Goal: Task Accomplishment & Management: Manage account settings

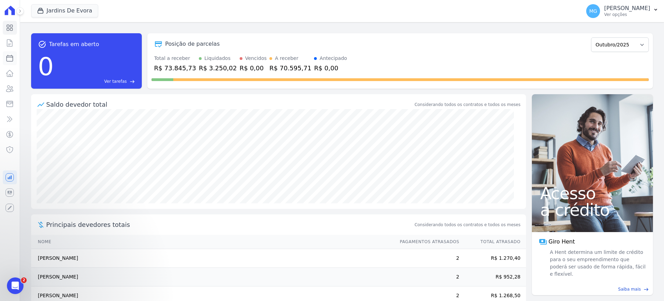
click at [9, 59] on icon at bounding box center [10, 58] width 8 height 8
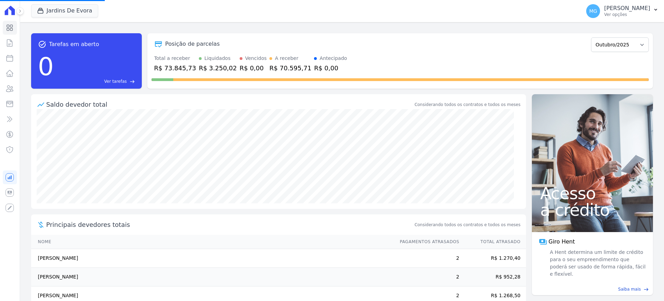
select select
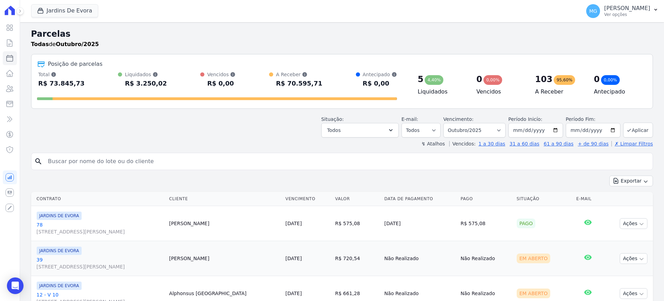
click at [67, 154] on input "search" at bounding box center [347, 161] width 606 height 14
type input "62"
select select
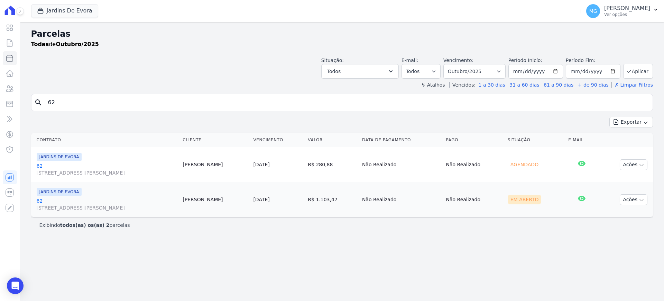
click at [39, 165] on link "62 R SANTO ANTONIO DE ITABERAVA, S/N, LOTE 26 QUADRA108, VILA CARMOSINA" at bounding box center [107, 169] width 141 height 14
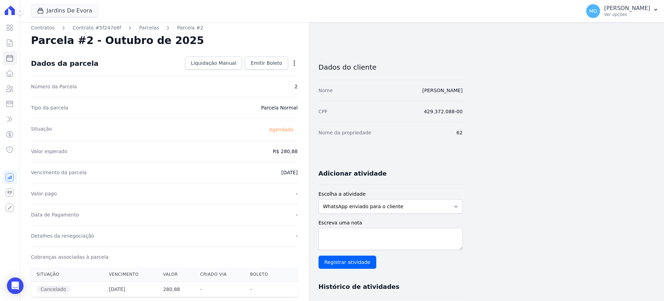
scroll to position [0, 0]
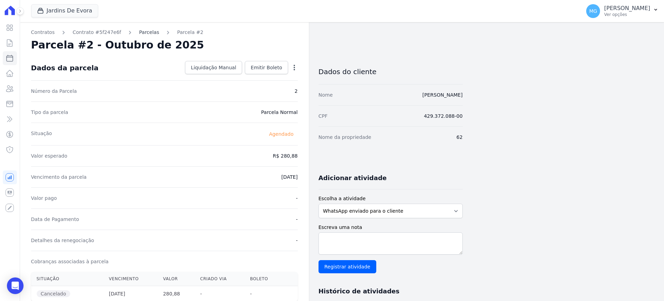
click at [139, 31] on link "Parcelas" at bounding box center [149, 32] width 20 height 7
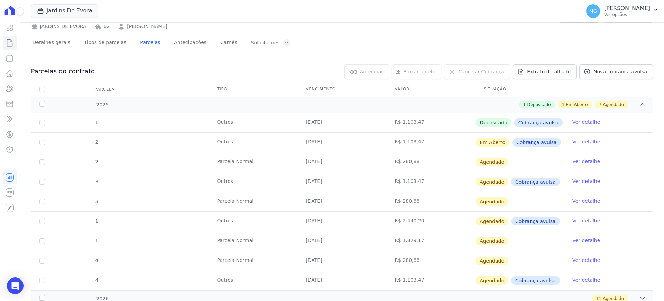
scroll to position [58, 0]
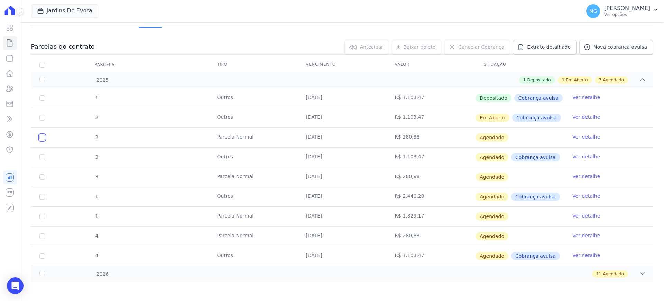
click at [42, 138] on input "checkbox" at bounding box center [42, 138] width 6 height 6
checkbox input "true"
click at [43, 78] on div "2025" at bounding box center [66, 79] width 57 height 7
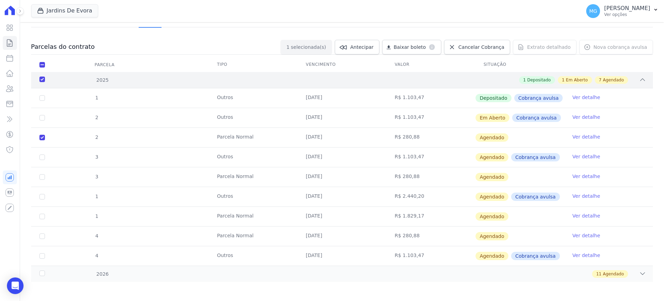
scroll to position [0, 0]
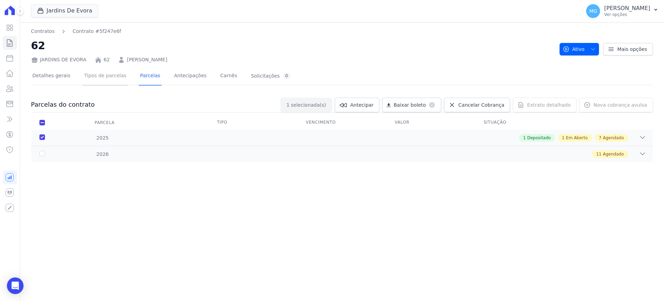
click at [105, 76] on link "Tipos de parcelas" at bounding box center [105, 76] width 45 height 18
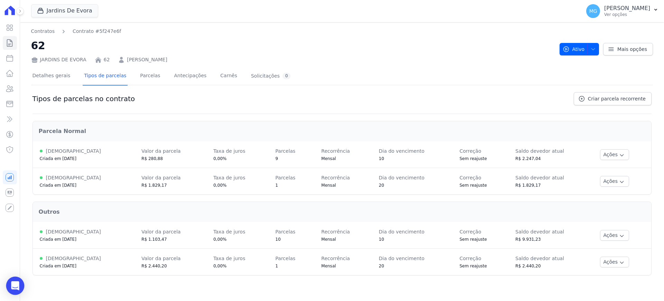
click at [13, 287] on icon "Open Intercom Messenger" at bounding box center [15, 285] width 9 height 9
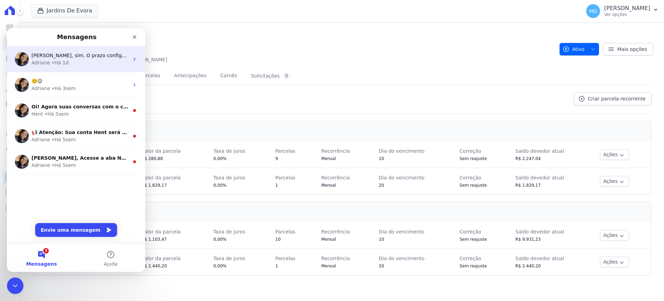
click at [47, 54] on span "Matheus, sim. O prazo configurado para os empreendimentosa minerva são de 120 d…" at bounding box center [376, 56] width 690 height 6
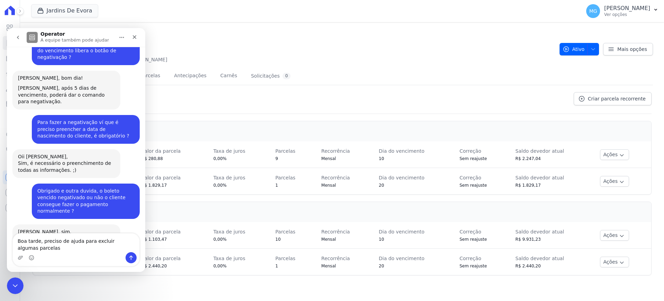
scroll to position [1075, 0]
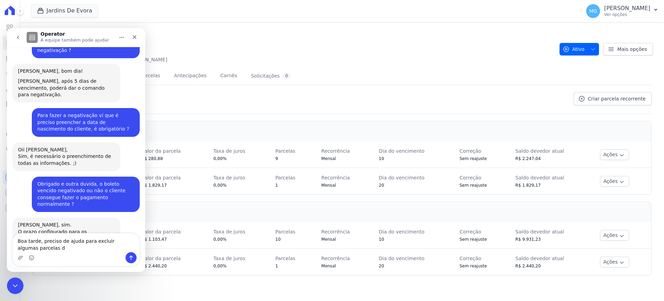
type textarea "Boa tarde, preciso de ajuda para excluir algumas parcelas"
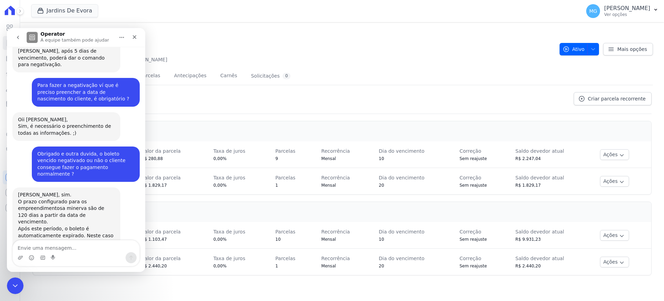
click at [232, 114] on div "Parcela Normal Ativa Criada em 28/08/2025 Valor da parcela R$ 280,88 Taxa de ju…" at bounding box center [342, 197] width 619 height 167
click at [222, 34] on nav "Contratos Contrato #5f247e6f" at bounding box center [292, 31] width 523 height 7
click at [137, 37] on icon "Fechar" at bounding box center [135, 37] width 6 height 6
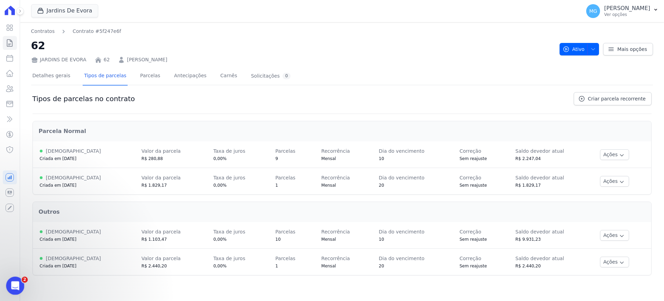
click at [7, 286] on div "Abertura do Messenger da Intercom" at bounding box center [14, 284] width 23 height 23
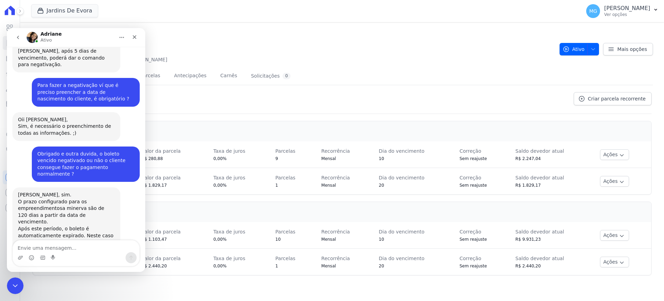
click at [62, 245] on textarea "Envie uma mensagem..." at bounding box center [76, 246] width 127 height 12
type textarea "évora 62 - parcelas no valor de"
click at [359, 105] on div "Tipos de parcelas no contrato Criar parcela recorrente" at bounding box center [342, 103] width 619 height 22
click at [16, 279] on div "Encerramento do Messenger da Intercom" at bounding box center [14, 284] width 17 height 17
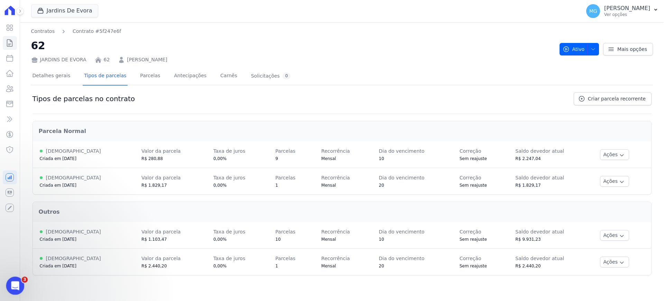
scroll to position [0, 0]
click at [16, 281] on icon "Abertura do Messenger da Intercom" at bounding box center [14, 284] width 11 height 11
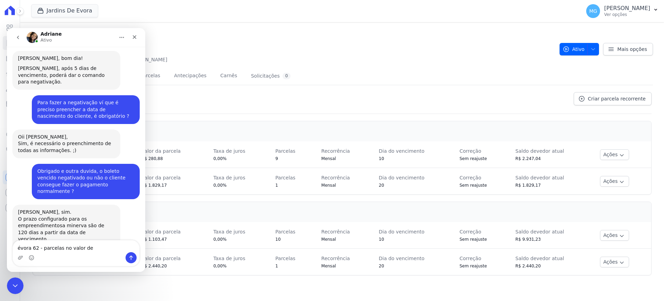
scroll to position [1105, 0]
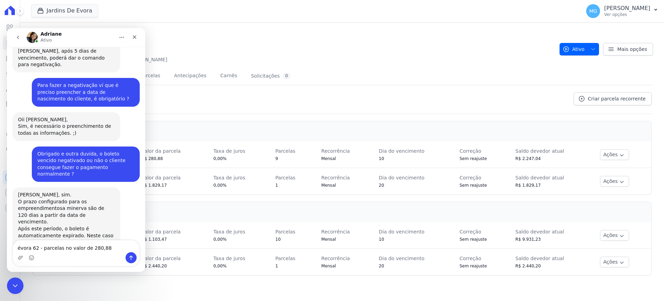
type textarea "évora 62 - parcelas no valor de 280,88"
click at [133, 258] on icon "Enviar uma mensagem" at bounding box center [131, 258] width 6 height 6
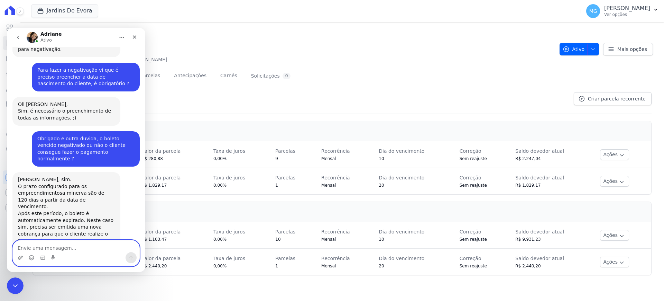
scroll to position [1120, 0]
click at [332, 91] on div "Tipos de parcelas no contrato Criar parcela recorrente Parcela Normal Ativa Cri…" at bounding box center [342, 186] width 622 height 190
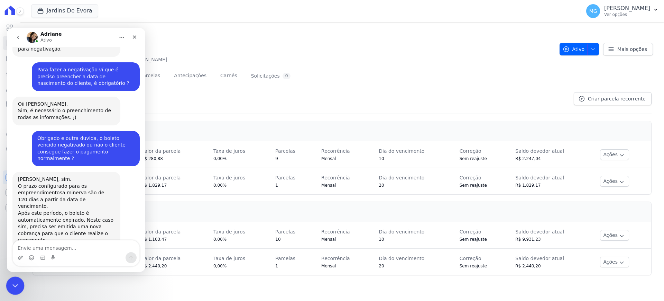
click at [20, 280] on div "Encerramento do Messenger da Intercom" at bounding box center [14, 284] width 17 height 17
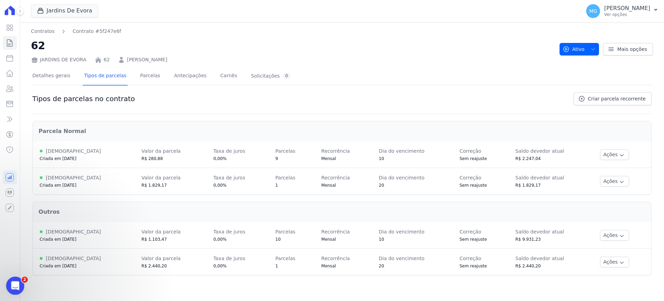
scroll to position [0, 0]
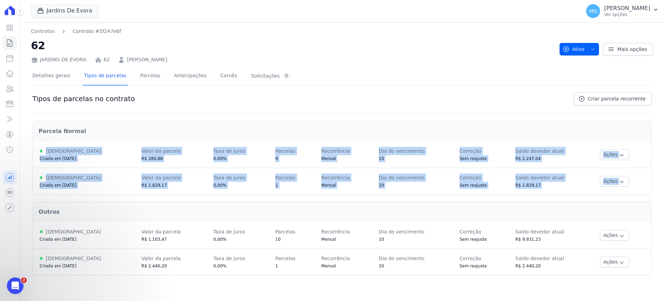
click at [424, 300] on html "Visão Geral Contratos Parcelas Lotes Clientes Minha Carteira Transferências Cré…" at bounding box center [332, 150] width 664 height 301
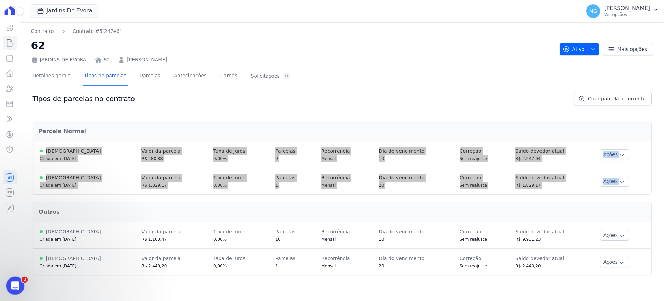
click at [11, 285] on icon "Abertura do Messenger da Intercom" at bounding box center [14, 284] width 11 height 11
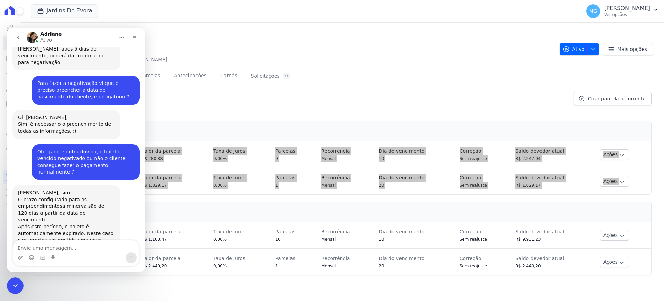
scroll to position [1120, 0]
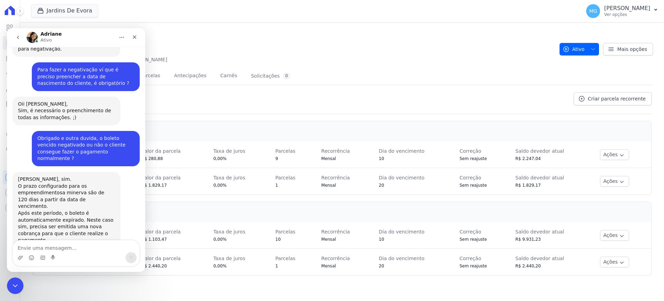
click at [369, 45] on h2 "62" at bounding box center [292, 46] width 523 height 16
click at [192, 45] on h2 "62" at bounding box center [292, 46] width 523 height 16
click at [16, 283] on icon "Encerramento do Messenger da Intercom" at bounding box center [14, 284] width 8 height 8
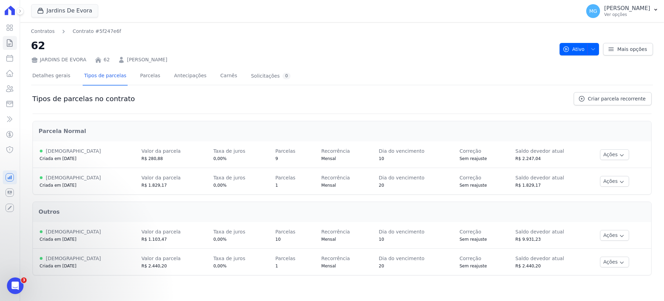
scroll to position [0, 0]
click at [139, 78] on link "Parcelas" at bounding box center [150, 76] width 23 height 18
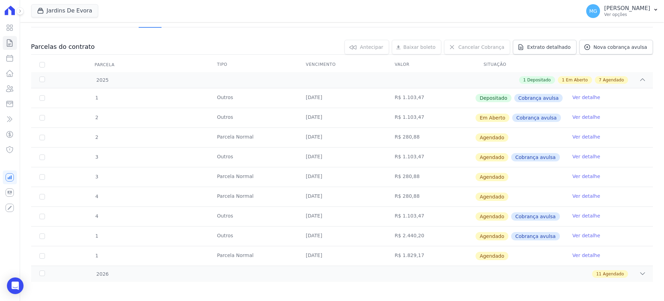
scroll to position [60, 0]
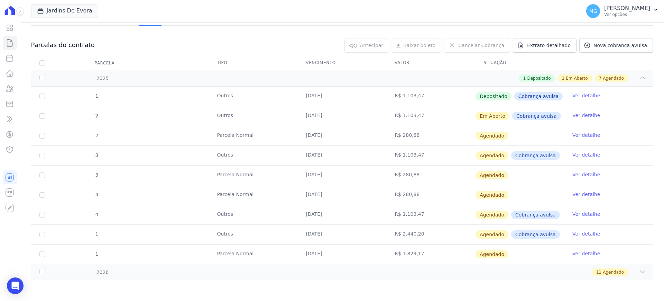
click at [583, 135] on link "Ver detalhe" at bounding box center [587, 134] width 28 height 7
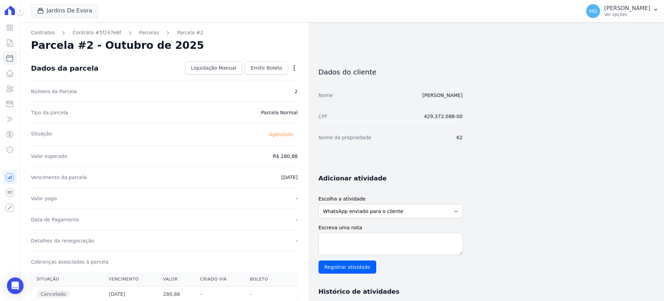
scroll to position [173, 0]
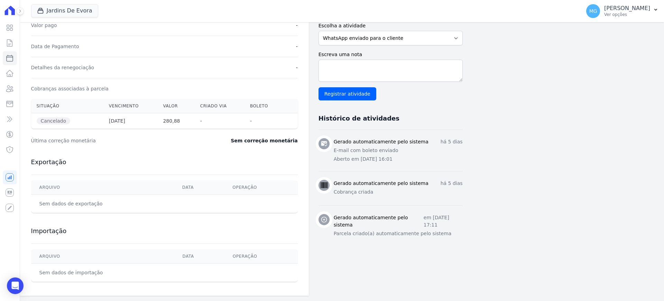
drag, startPoint x: 477, startPoint y: 143, endPoint x: 516, endPoint y: 143, distance: 39.1
click at [516, 143] on div "Contratos Contrato #5f247e6f Parcelas Parcela #2 Parcela #2 - Outubro de 2025 D…" at bounding box center [336, 72] width 633 height 446
click at [555, 126] on div "Contratos Contrato #5f247e6f Parcelas Parcela #2 Parcela #2 - Outubro de 2025 D…" at bounding box center [336, 72] width 633 height 446
drag, startPoint x: 339, startPoint y: 217, endPoint x: 399, endPoint y: 226, distance: 59.9
click at [399, 226] on h3 "Gerado automaticamente pelo sistema" at bounding box center [379, 221] width 90 height 15
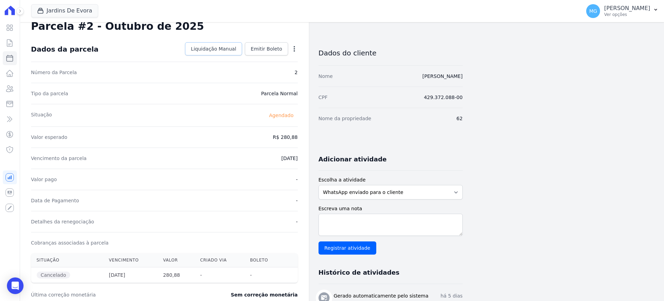
scroll to position [0, 0]
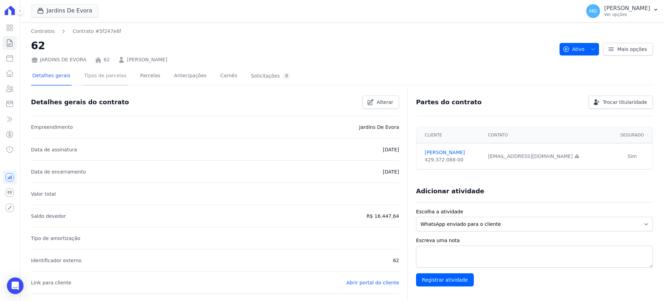
click at [95, 73] on link "Tipos de parcelas" at bounding box center [105, 76] width 45 height 18
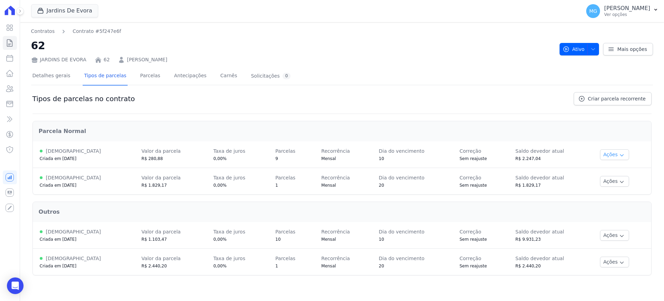
click at [619, 154] on icon "button" at bounding box center [622, 155] width 6 height 6
drag, startPoint x: 70, startPoint y: 151, endPoint x: 65, endPoint y: 152, distance: 5.1
click at [70, 151] on div "Ativa" at bounding box center [84, 151] width 88 height 8
click at [142, 78] on link "Parcelas" at bounding box center [150, 76] width 23 height 18
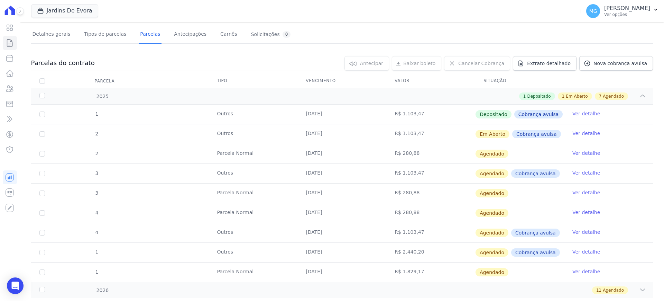
scroll to position [58, 0]
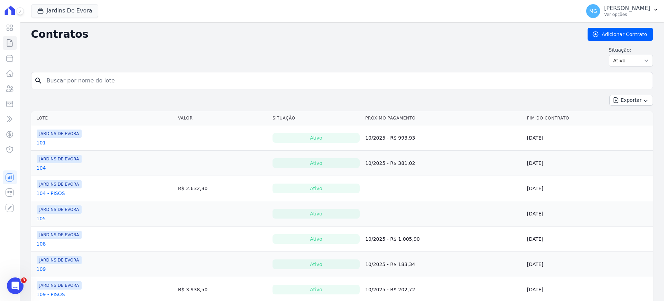
click at [137, 75] on input "search" at bounding box center [347, 81] width 608 height 14
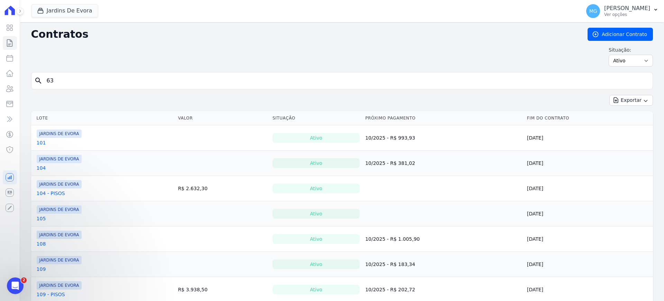
type input "63"
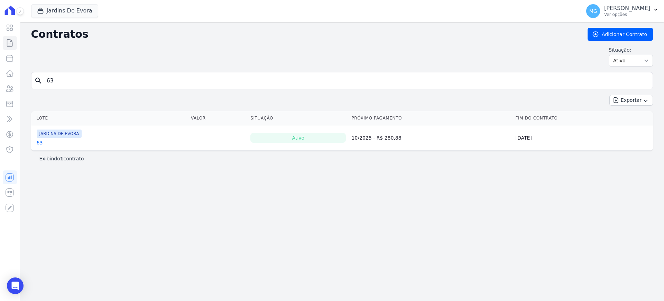
click at [37, 146] on link "63" at bounding box center [40, 142] width 6 height 7
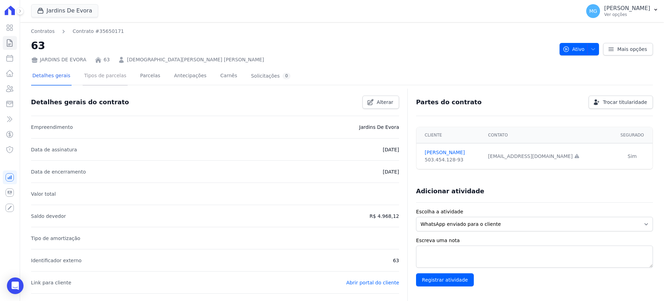
click at [115, 78] on link "Tipos de parcelas" at bounding box center [105, 76] width 45 height 18
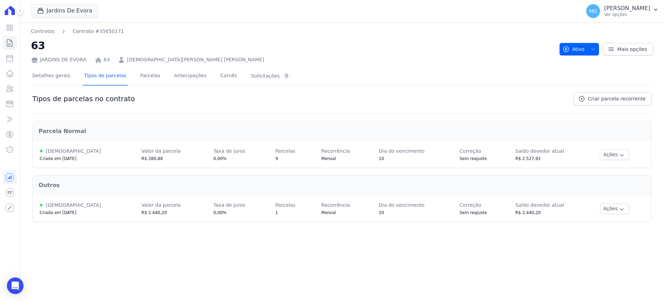
click at [157, 25] on div "Contratos Contrato #35650171 63 JARDINS DE EVORA 63 HALAN K. DIAS BENTEMULLER A…" at bounding box center [342, 161] width 644 height 279
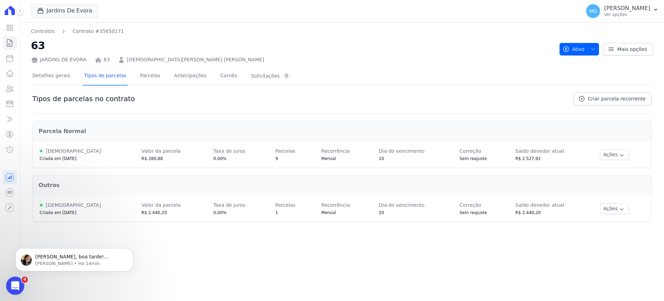
click at [18, 289] on div "Abertura do Messenger da Intercom" at bounding box center [14, 284] width 23 height 23
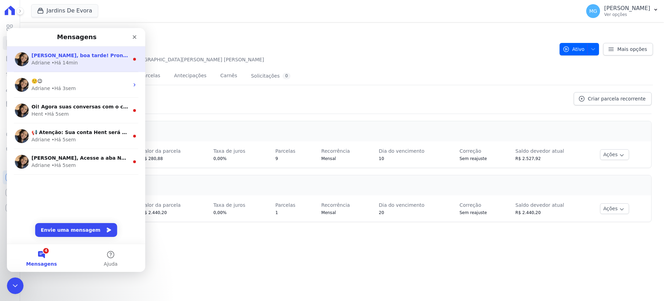
click at [106, 65] on div "Adriane • Há 14min" at bounding box center [80, 62] width 98 height 7
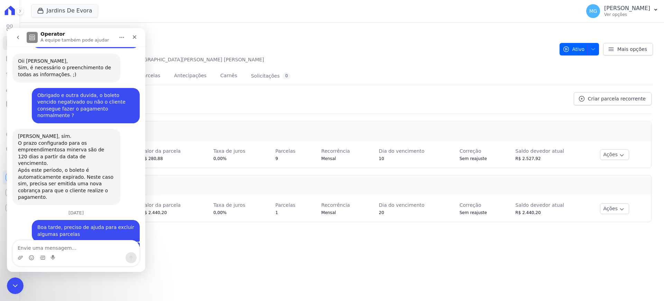
scroll to position [1163, 0]
click at [308, 102] on div "Tipos de parcelas no contrato Criar parcela recorrente" at bounding box center [342, 103] width 619 height 22
click at [307, 101] on div "Tipos de parcelas no contrato Criar parcela recorrente" at bounding box center [342, 103] width 619 height 22
click at [9, 280] on div "Encerramento do Messenger da Intercom" at bounding box center [14, 284] width 17 height 17
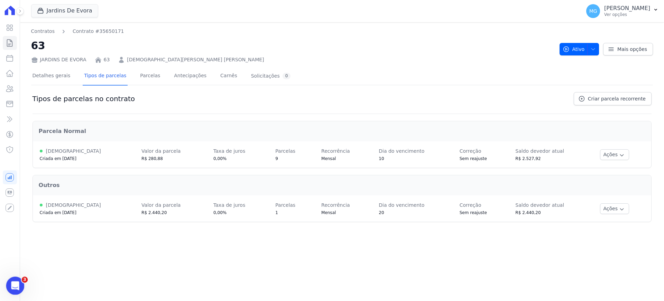
scroll to position [1151, 0]
click at [45, 137] on div "Parcela Normal" at bounding box center [342, 130] width 618 height 19
click at [82, 12] on button "Jardins De Evora" at bounding box center [64, 10] width 67 height 13
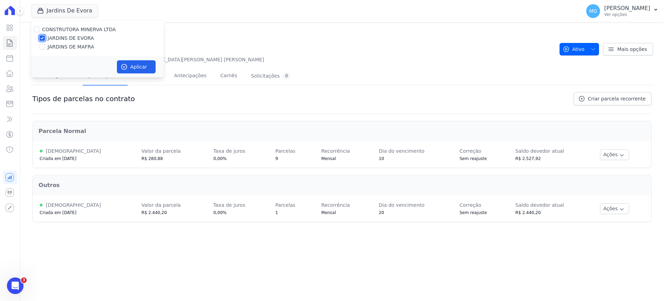
click at [42, 38] on input "JARDINS DE EVORA" at bounding box center [42, 38] width 6 height 6
checkbox input "false"
click at [42, 46] on input "JARDINS DE MAFRA" at bounding box center [42, 47] width 6 height 6
checkbox input "true"
click at [136, 64] on button "Aplicar" at bounding box center [136, 66] width 39 height 13
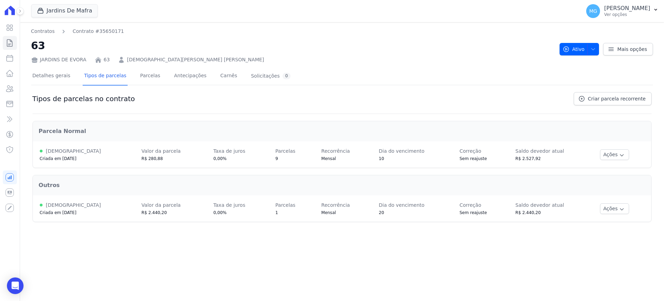
click at [141, 94] on div "Tipos de parcelas no contrato Criar parcela recorrente" at bounding box center [342, 103] width 619 height 22
click at [6, 46] on icon at bounding box center [10, 43] width 8 height 8
click at [3, 59] on link "Parcelas" at bounding box center [10, 58] width 14 height 14
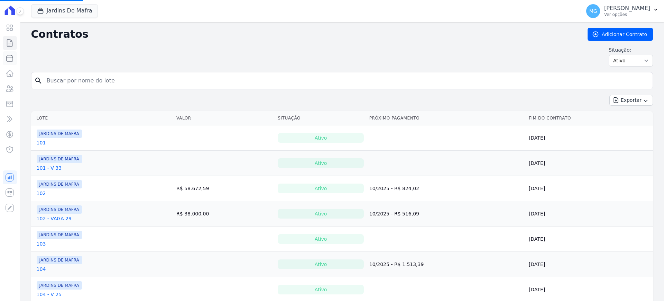
click at [10, 60] on icon at bounding box center [10, 58] width 8 height 8
click at [9, 44] on icon at bounding box center [9, 42] width 5 height 7
select select
click at [63, 76] on input "search" at bounding box center [347, 81] width 608 height 14
type input "49"
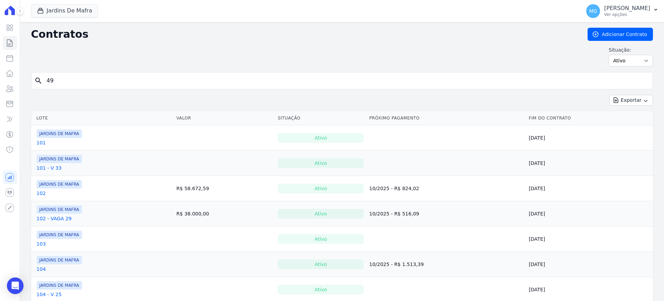
select select
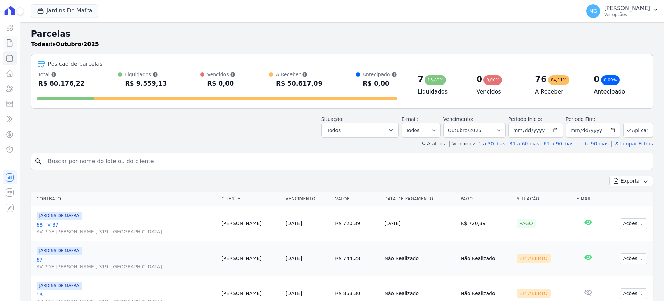
click at [10, 46] on icon at bounding box center [9, 42] width 5 height 7
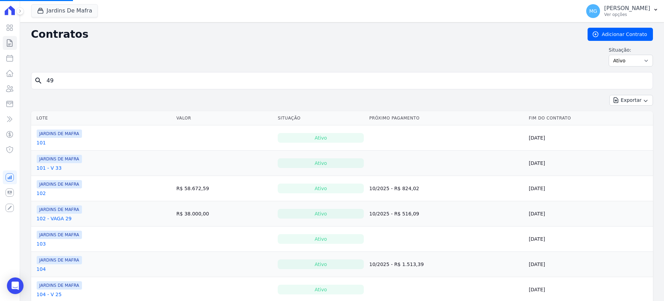
click at [66, 82] on input "49" at bounding box center [347, 81] width 608 height 14
click at [66, 82] on input "search" at bounding box center [347, 81] width 608 height 14
type input "49"
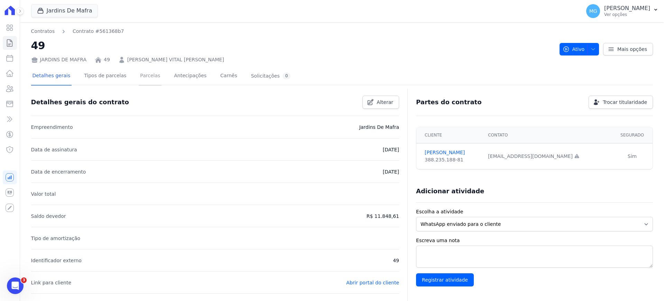
click at [149, 76] on link "Parcelas" at bounding box center [150, 76] width 23 height 18
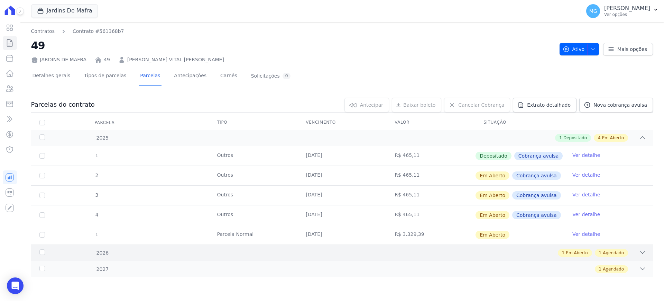
click at [643, 252] on icon at bounding box center [642, 252] width 7 height 7
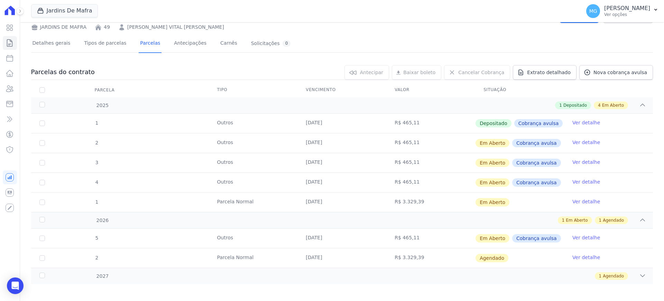
scroll to position [36, 0]
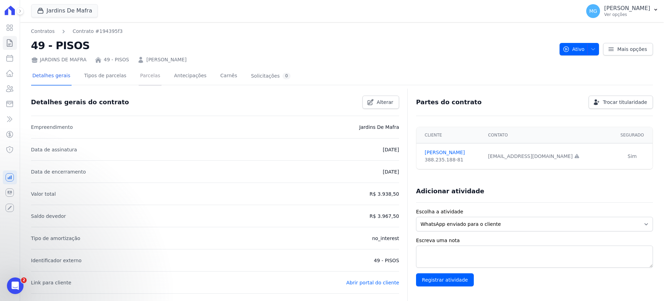
click at [143, 72] on link "Parcelas" at bounding box center [150, 76] width 23 height 18
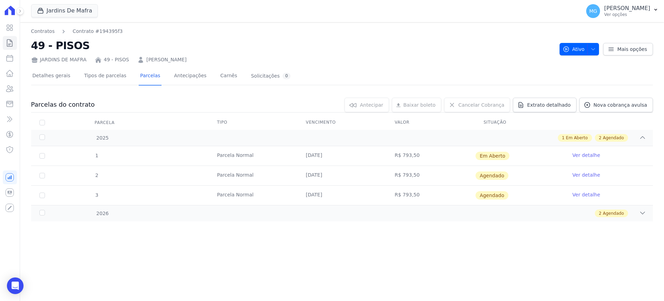
click at [246, 127] on th "Tipo" at bounding box center [253, 122] width 89 height 15
click at [584, 171] on link "Ver detalhe" at bounding box center [587, 174] width 28 height 7
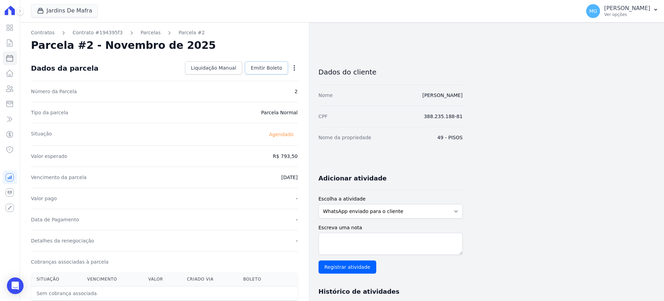
click at [272, 67] on span "Emitir Boleto" at bounding box center [266, 67] width 31 height 7
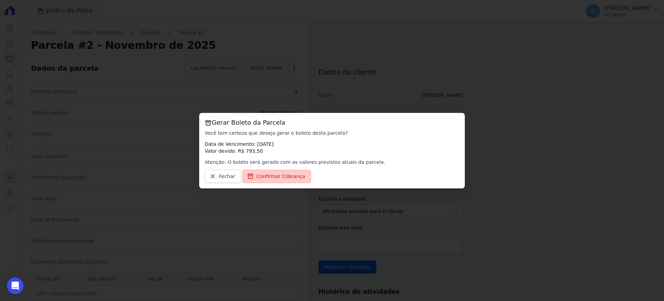
click at [259, 181] on link "Confirmar Cobrança" at bounding box center [277, 176] width 69 height 13
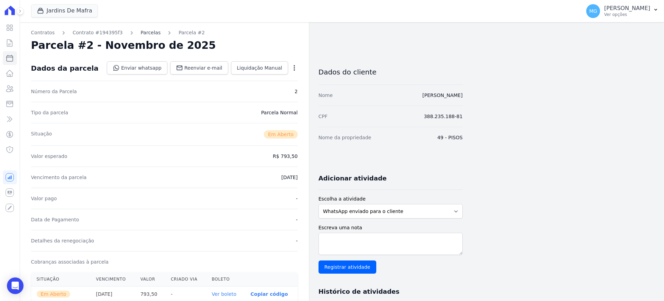
click at [141, 31] on link "Parcelas" at bounding box center [151, 32] width 20 height 7
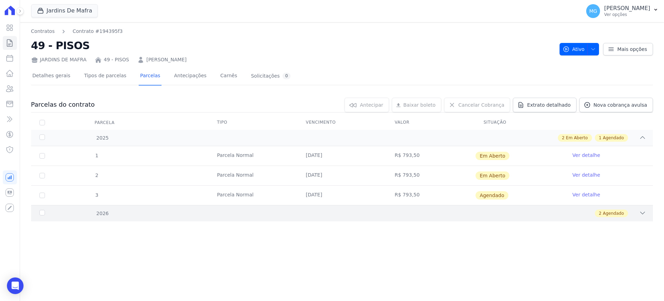
click at [624, 212] on div "2 Agendado" at bounding box center [611, 213] width 33 height 8
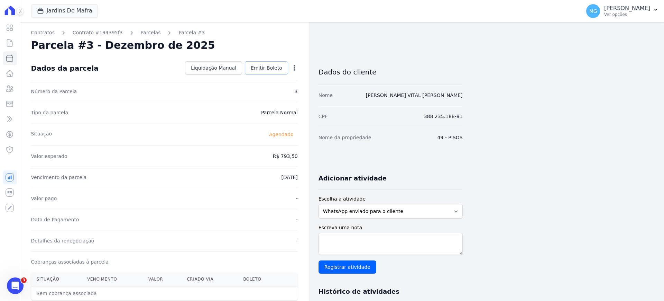
click at [271, 66] on span "Emitir Boleto" at bounding box center [266, 67] width 31 height 7
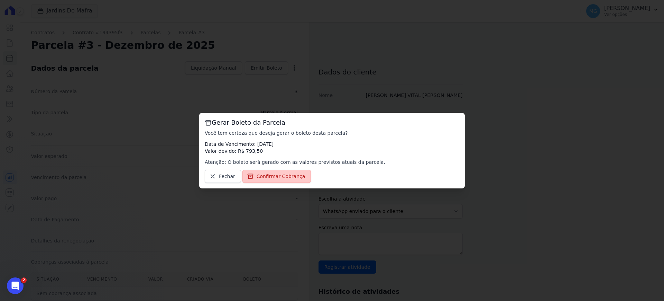
click at [284, 175] on span "Confirmar Cobrança" at bounding box center [281, 176] width 49 height 7
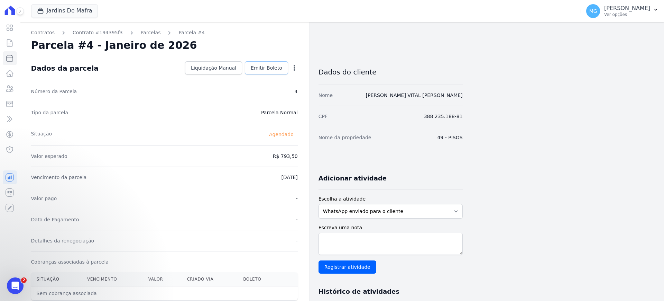
click at [272, 68] on span "Emitir Boleto" at bounding box center [266, 67] width 31 height 7
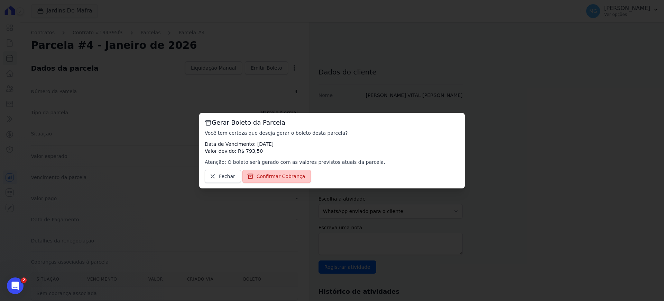
click at [281, 175] on span "Confirmar Cobrança" at bounding box center [281, 176] width 49 height 7
